Goal: Task Accomplishment & Management: Use online tool/utility

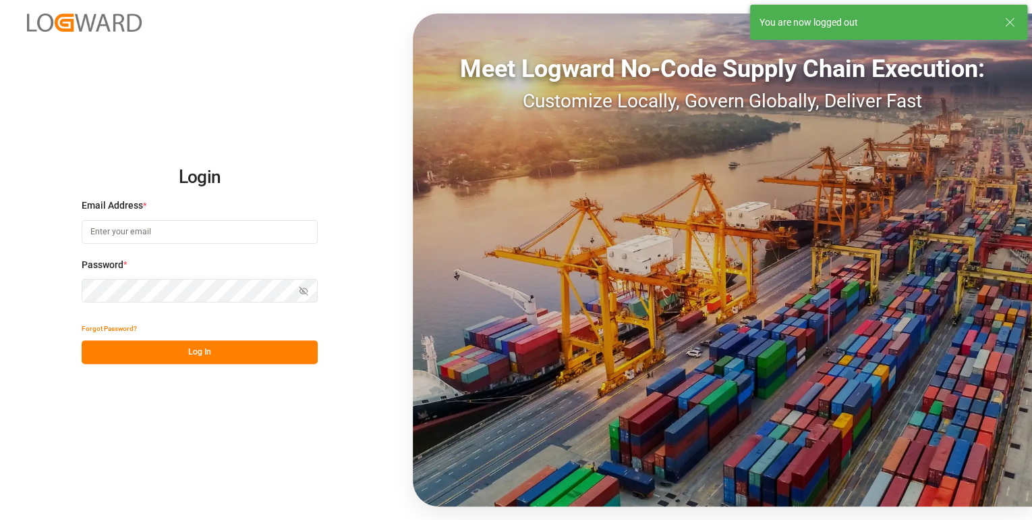
type input "[PERSON_NAME][EMAIL_ADDRESS][PERSON_NAME][DOMAIN_NAME]"
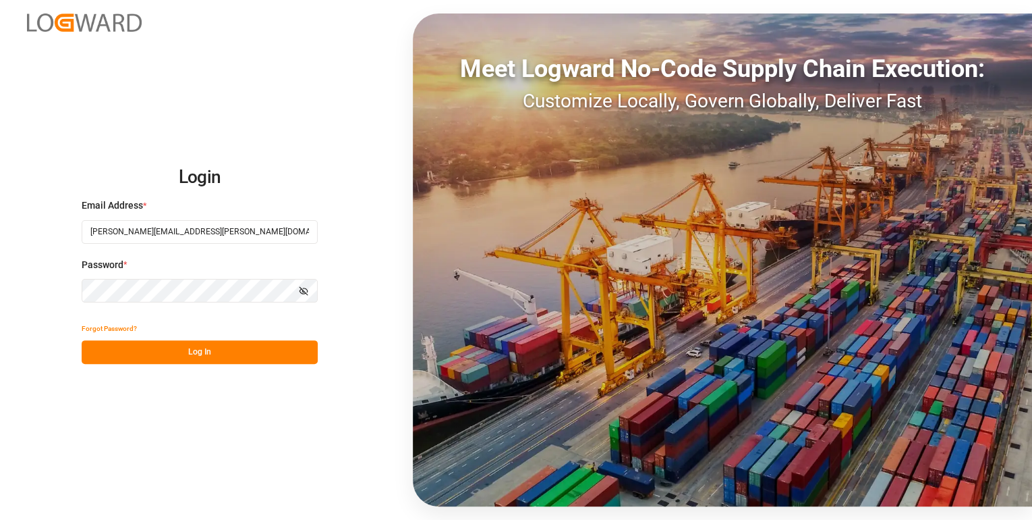
click at [225, 356] on button "Log In" at bounding box center [200, 352] width 236 height 24
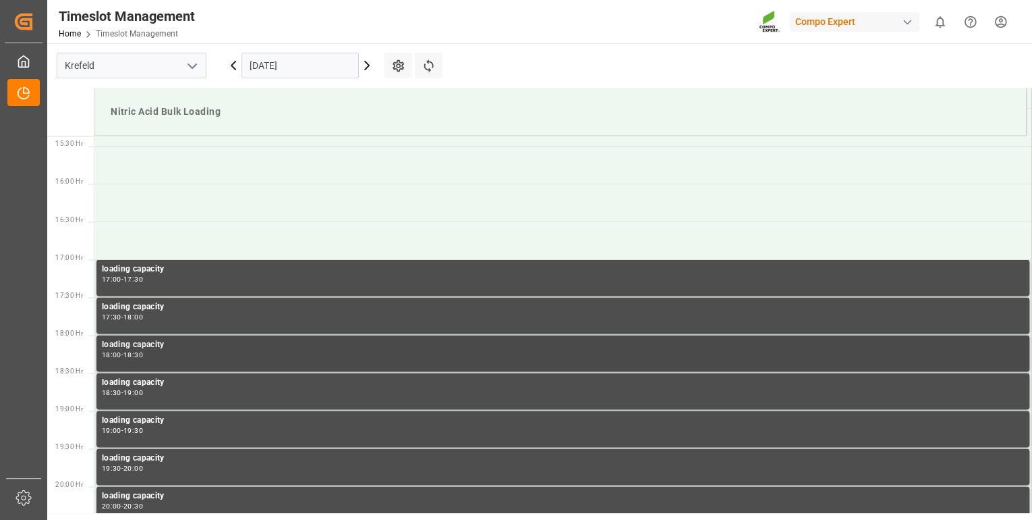
scroll to position [1146, 0]
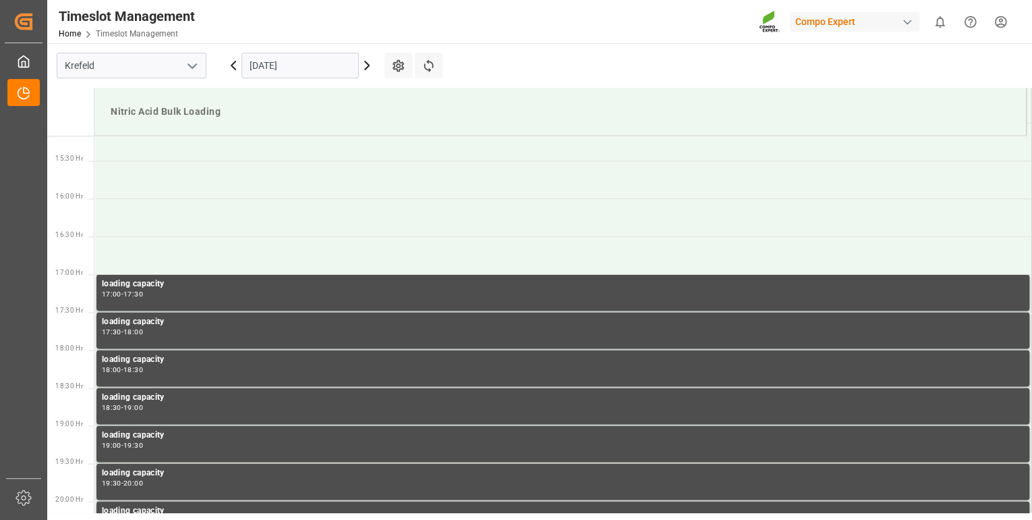
click at [365, 65] on icon at bounding box center [367, 65] width 16 height 16
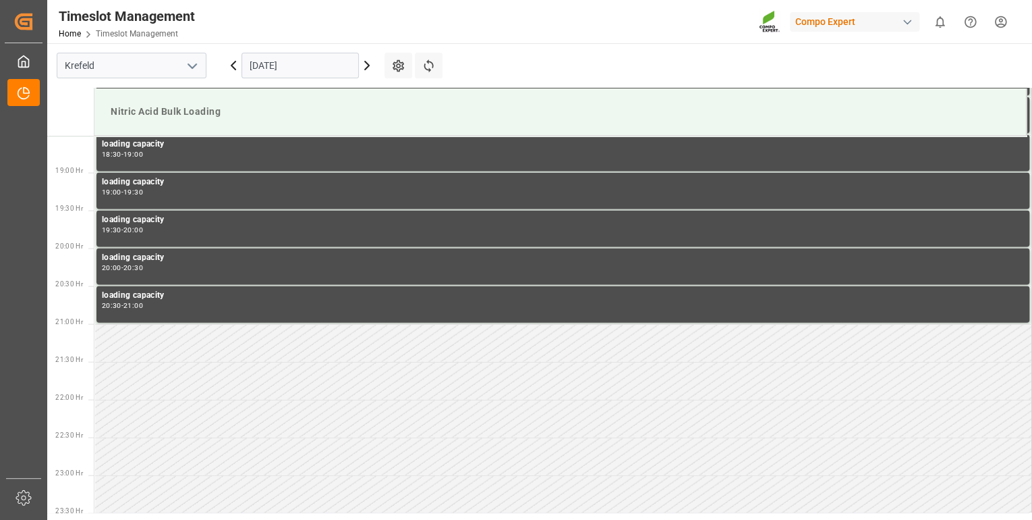
scroll to position [1403, 0]
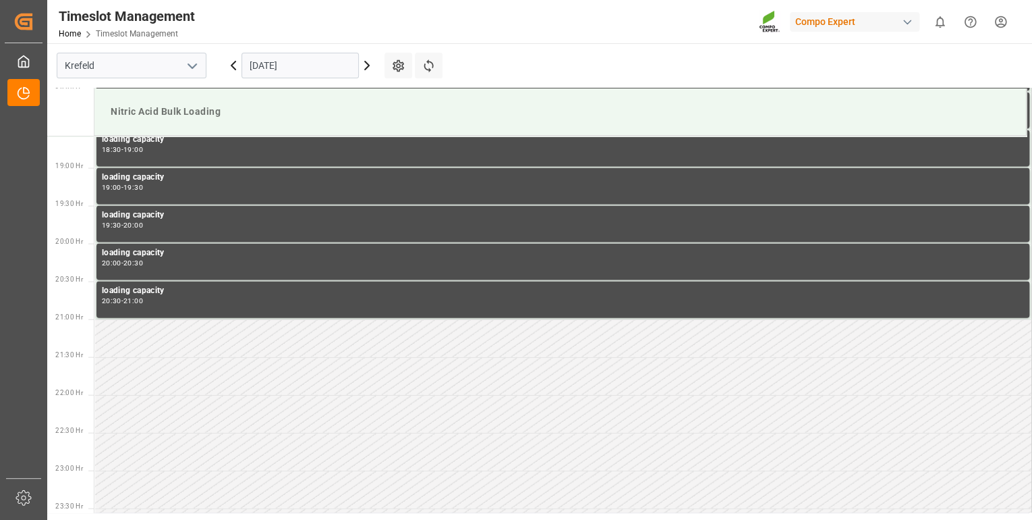
click at [233, 67] on icon at bounding box center [233, 65] width 4 height 8
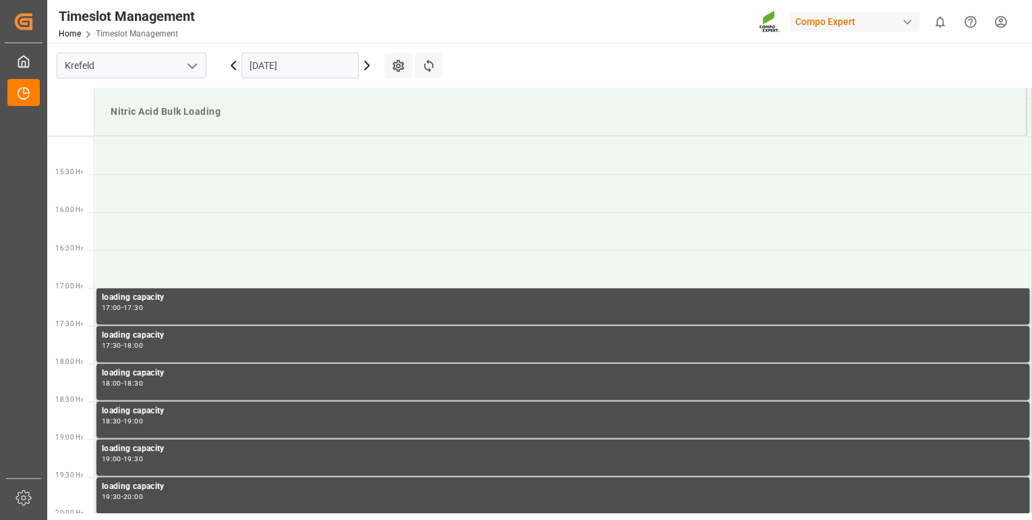
scroll to position [1200, 0]
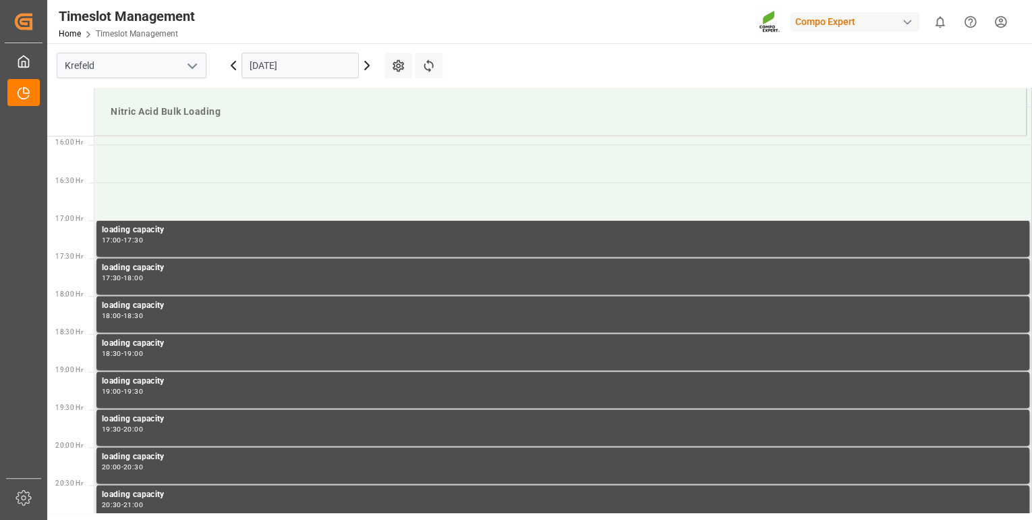
click at [233, 67] on icon at bounding box center [233, 65] width 4 height 8
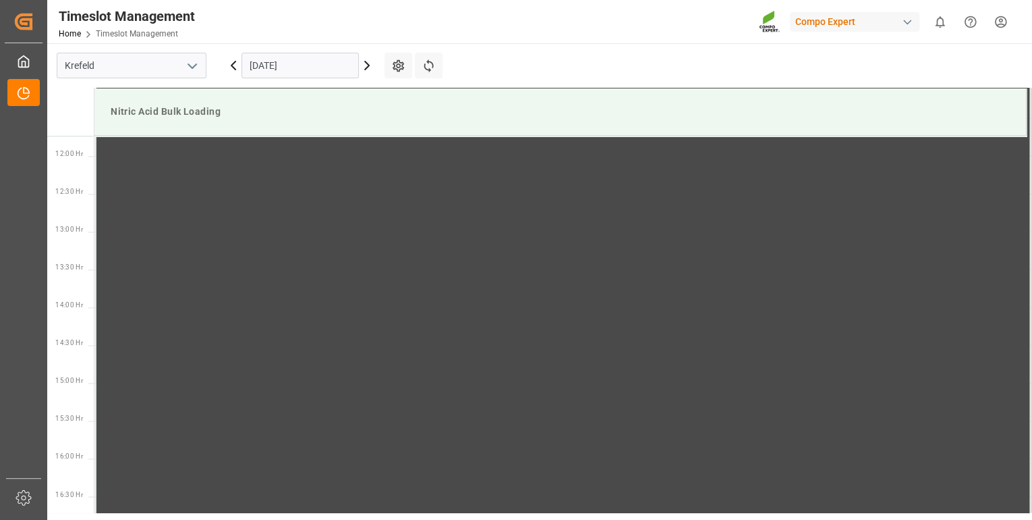
scroll to position [715, 0]
click at [234, 63] on icon at bounding box center [233, 65] width 4 height 8
click at [232, 66] on icon at bounding box center [233, 65] width 4 height 8
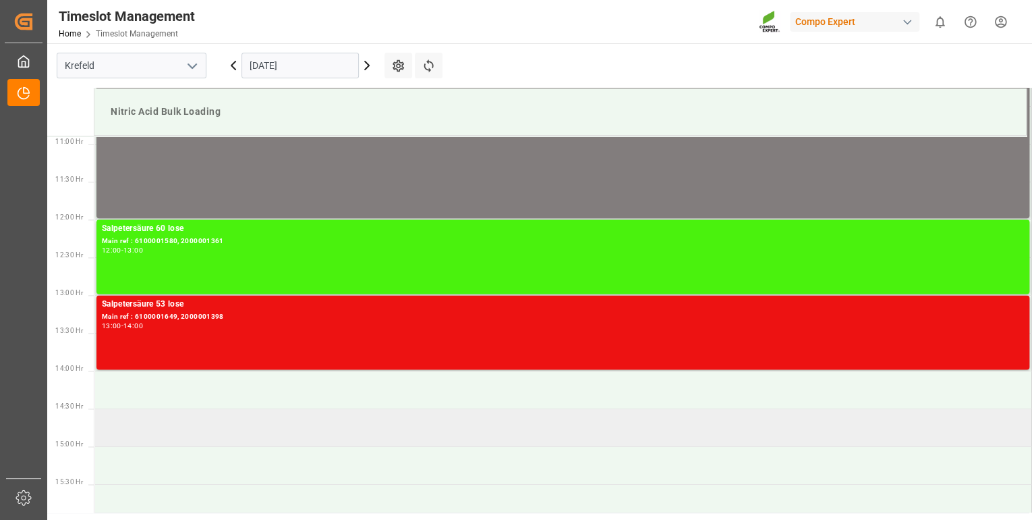
scroll to position [823, 0]
